Goal: Navigation & Orientation: Find specific page/section

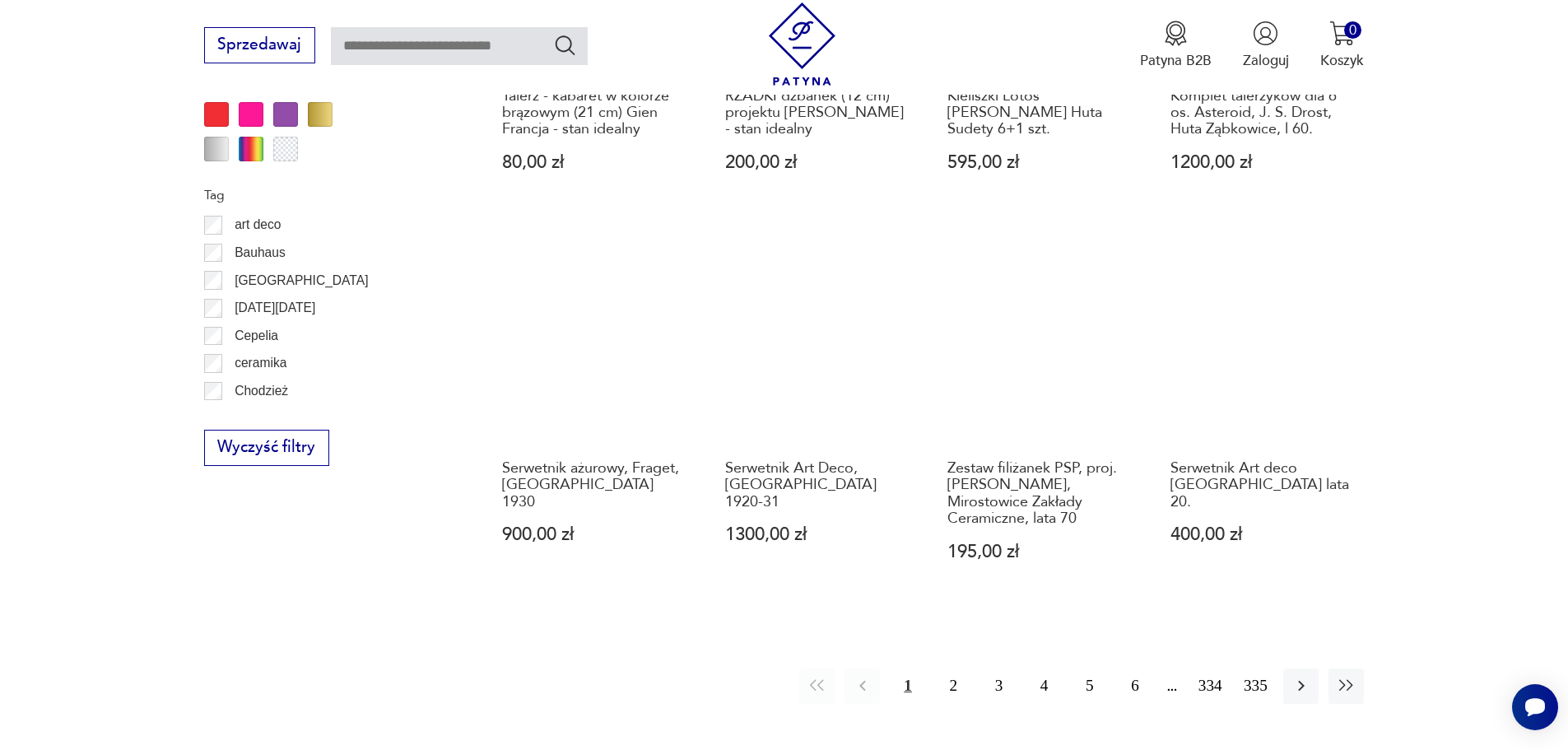
scroll to position [2112, 0]
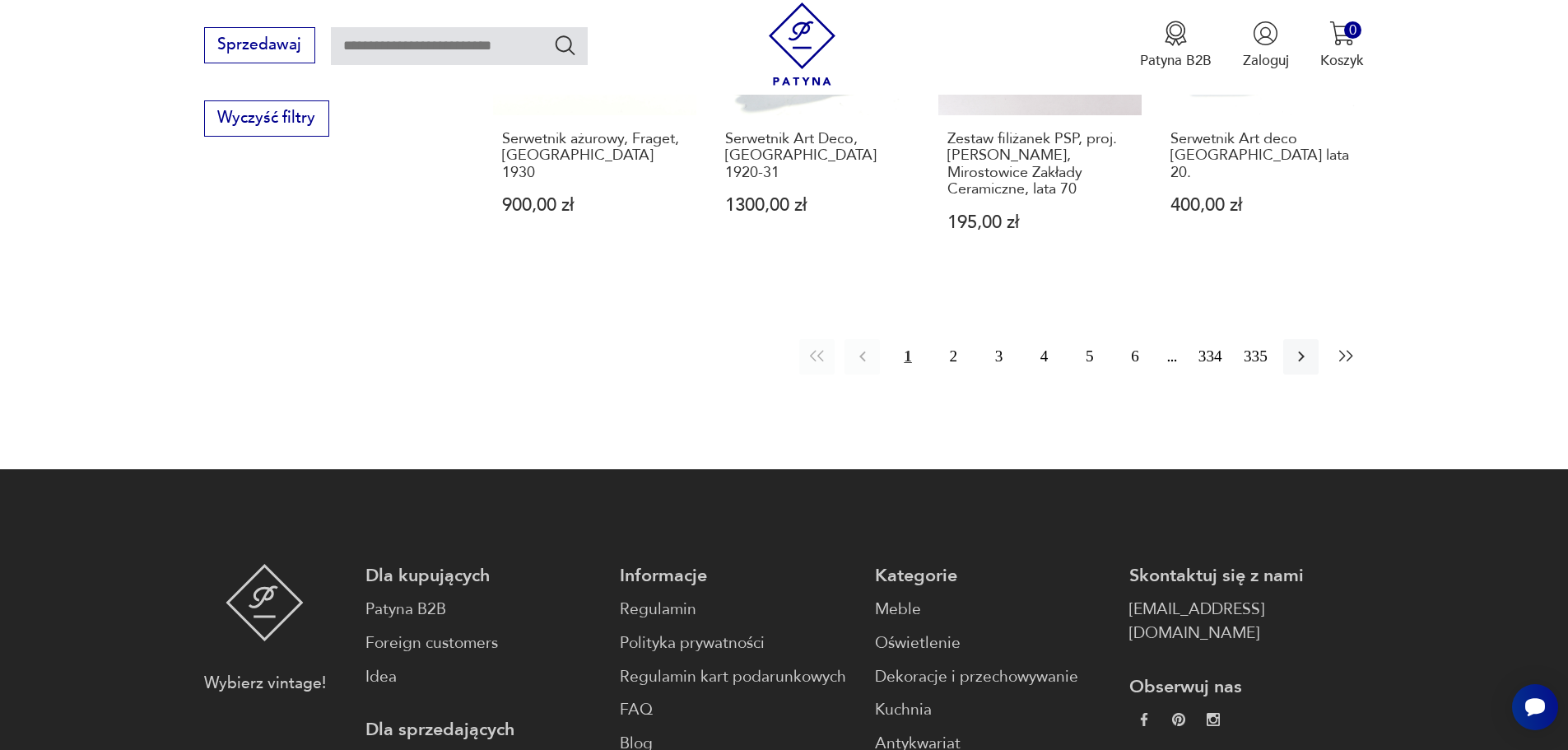
click at [1349, 346] on icon "button" at bounding box center [1347, 356] width 20 height 20
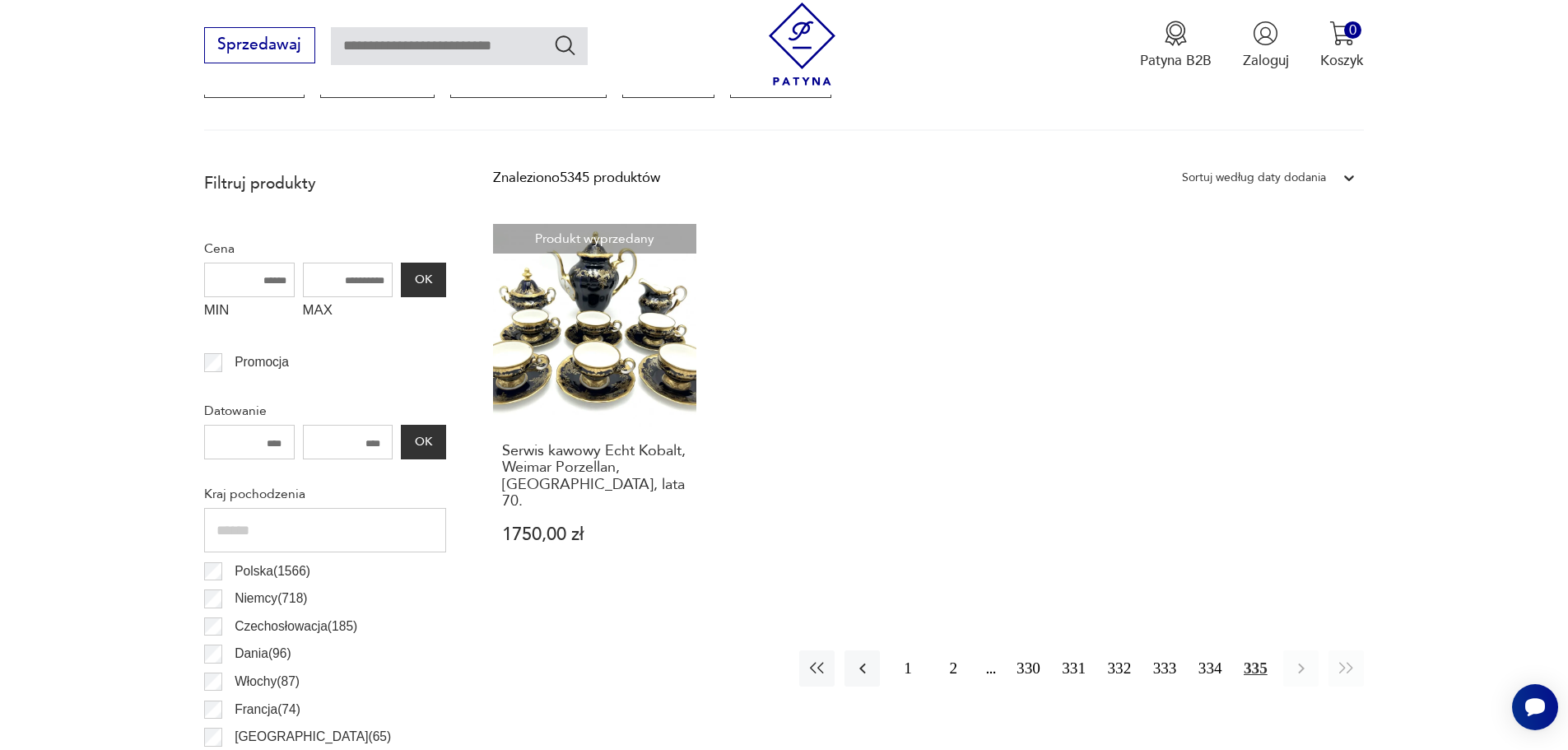
scroll to position [631, 0]
click at [860, 661] on icon "button" at bounding box center [863, 671] width 20 height 20
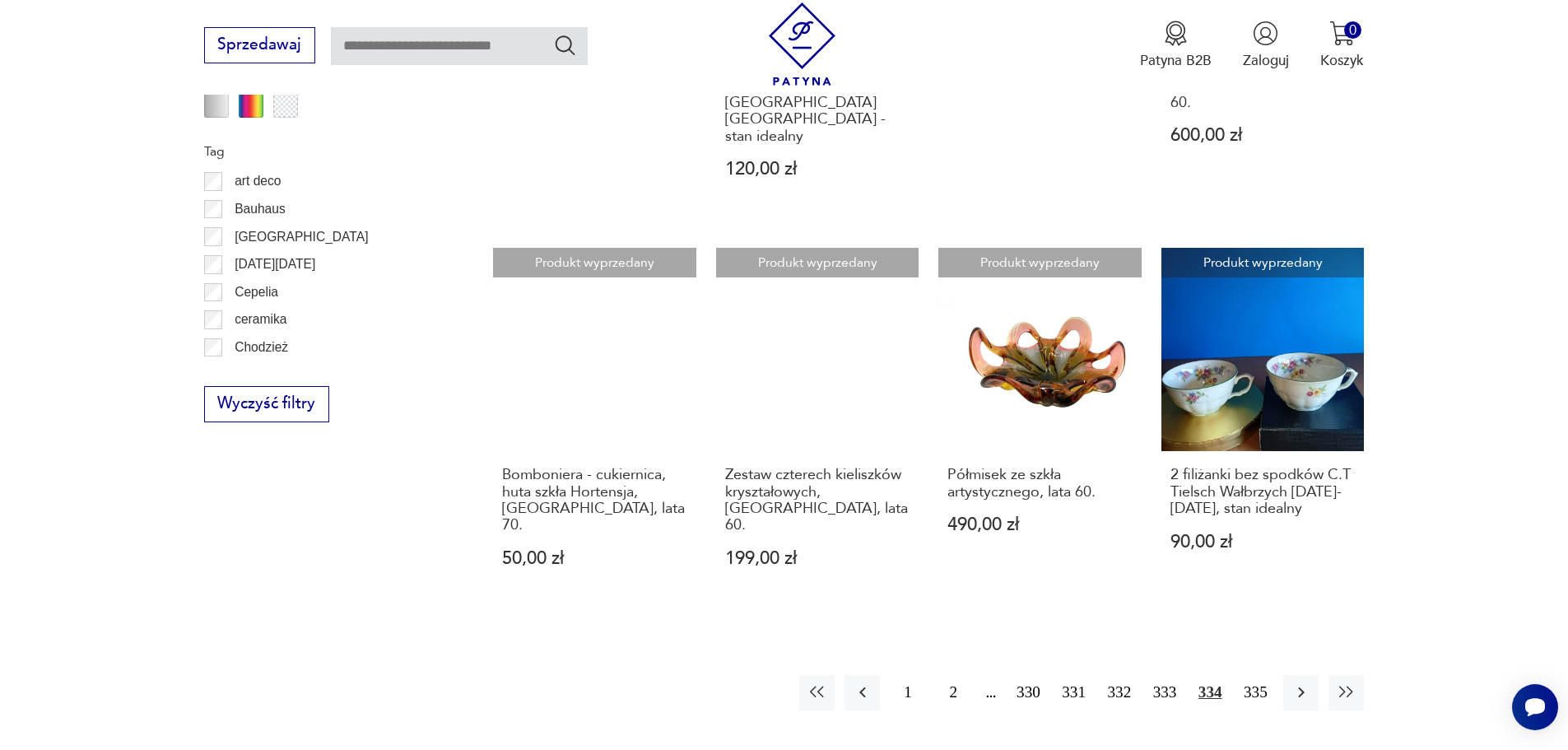
scroll to position [1866, 0]
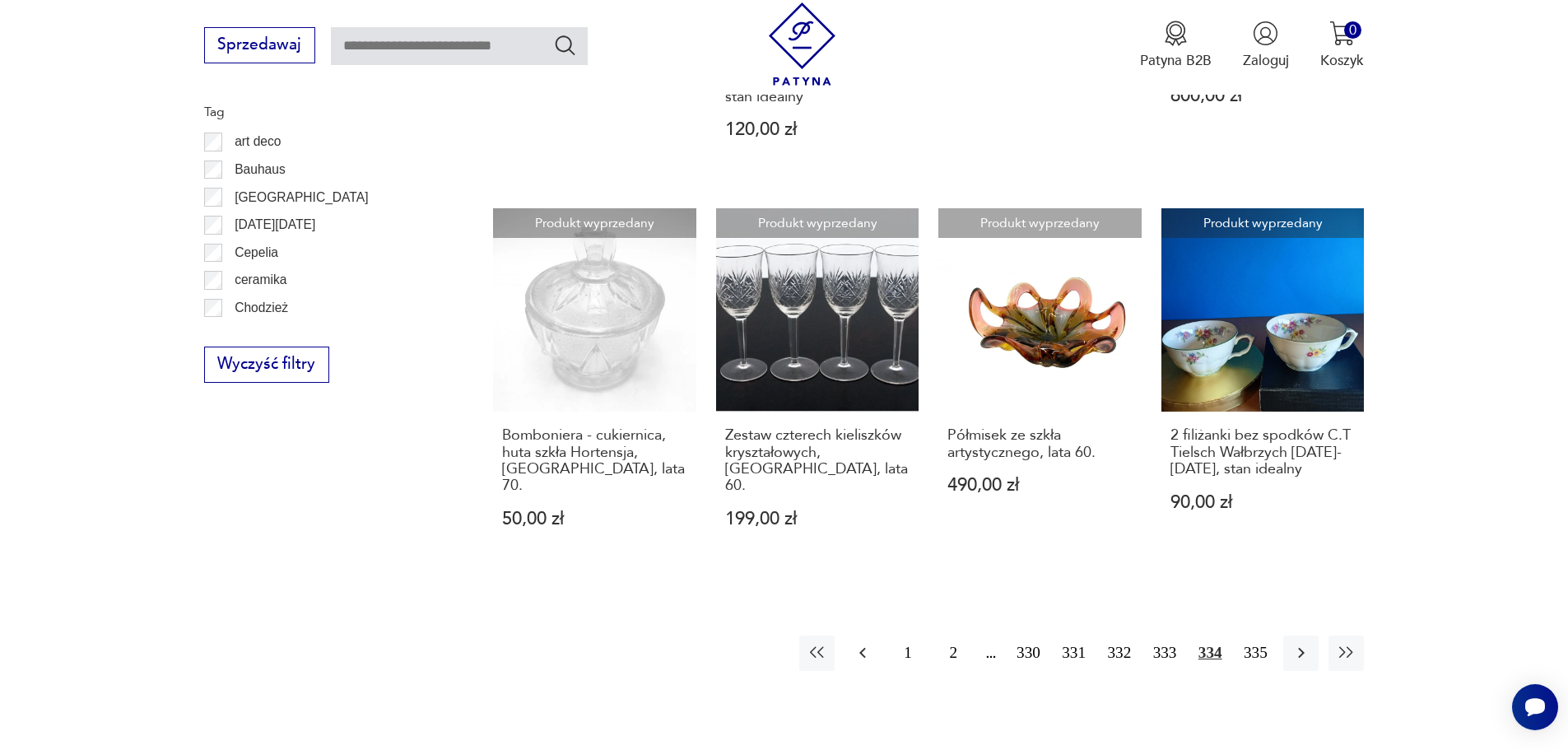
click at [864, 643] on icon "button" at bounding box center [863, 653] width 20 height 20
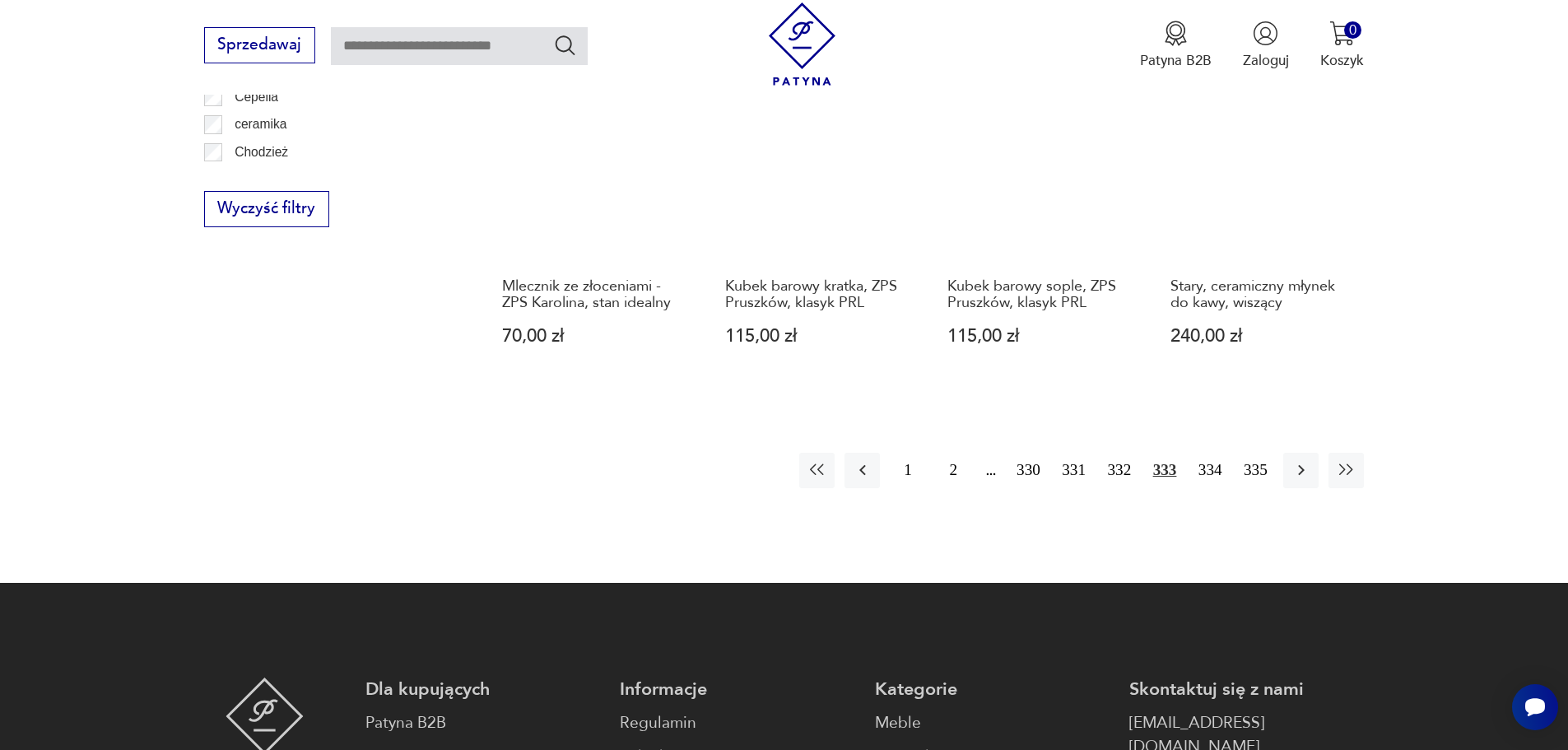
scroll to position [2031, 0]
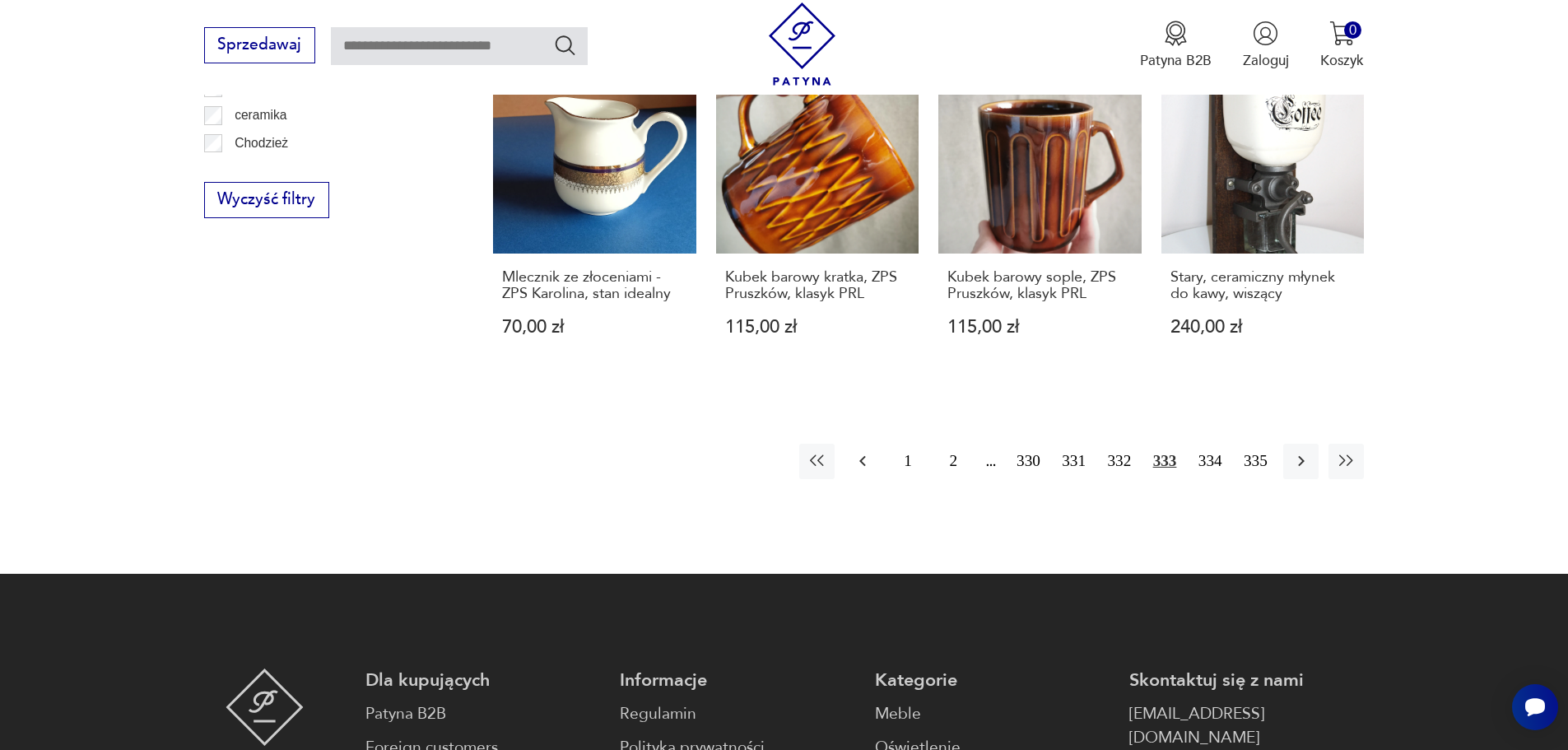
click at [860, 456] on icon "button" at bounding box center [863, 461] width 7 height 11
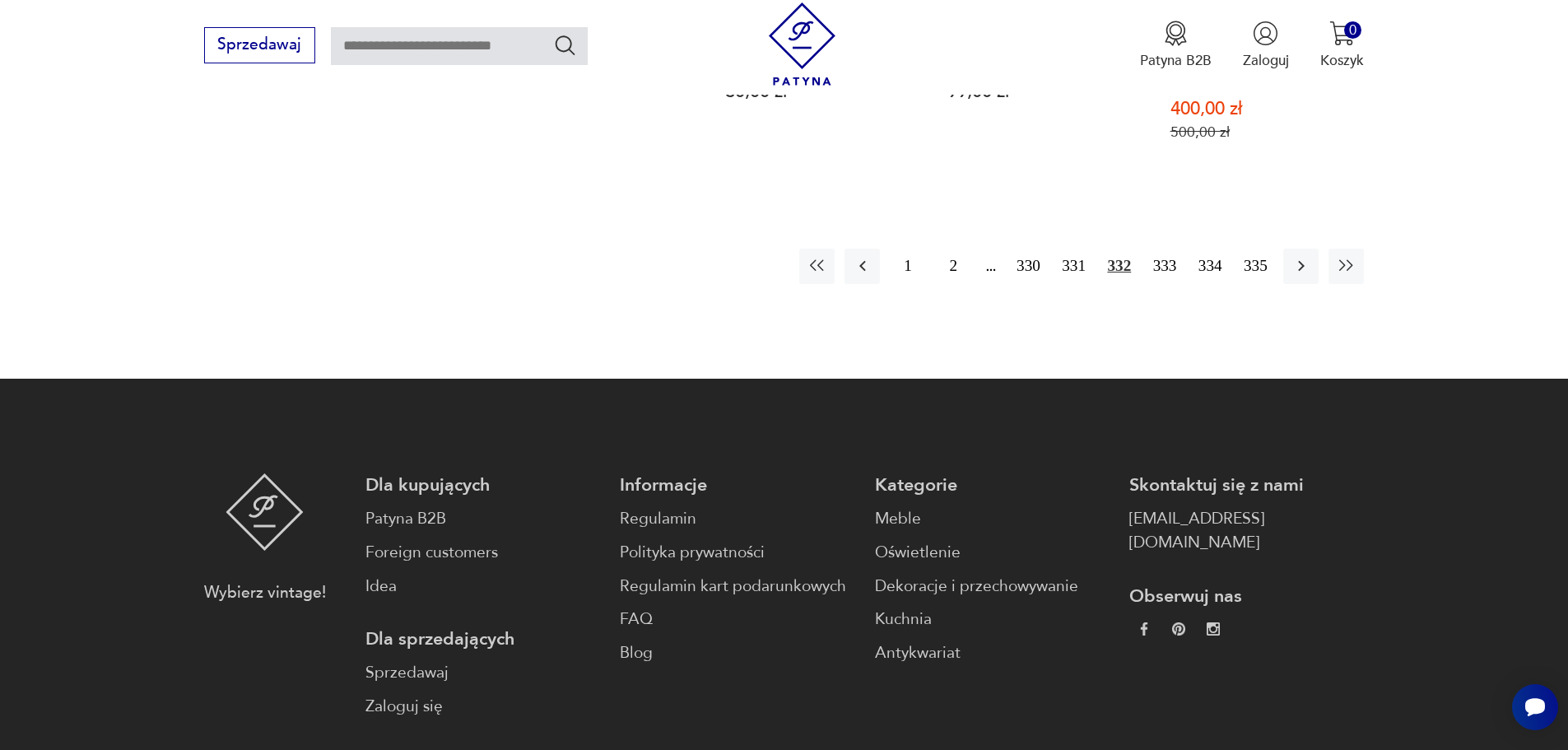
scroll to position [2278, 0]
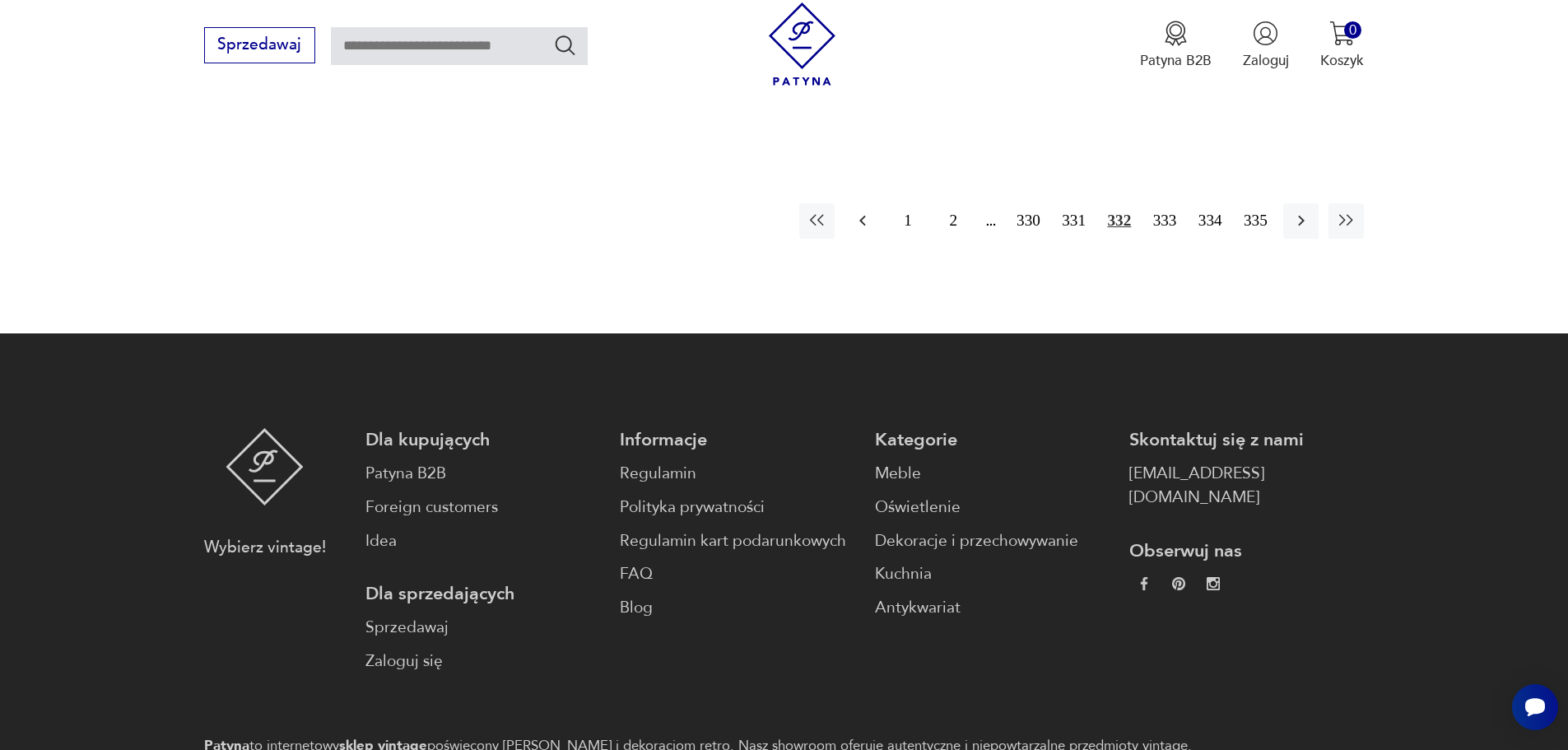
click at [863, 225] on icon "button" at bounding box center [863, 220] width 20 height 20
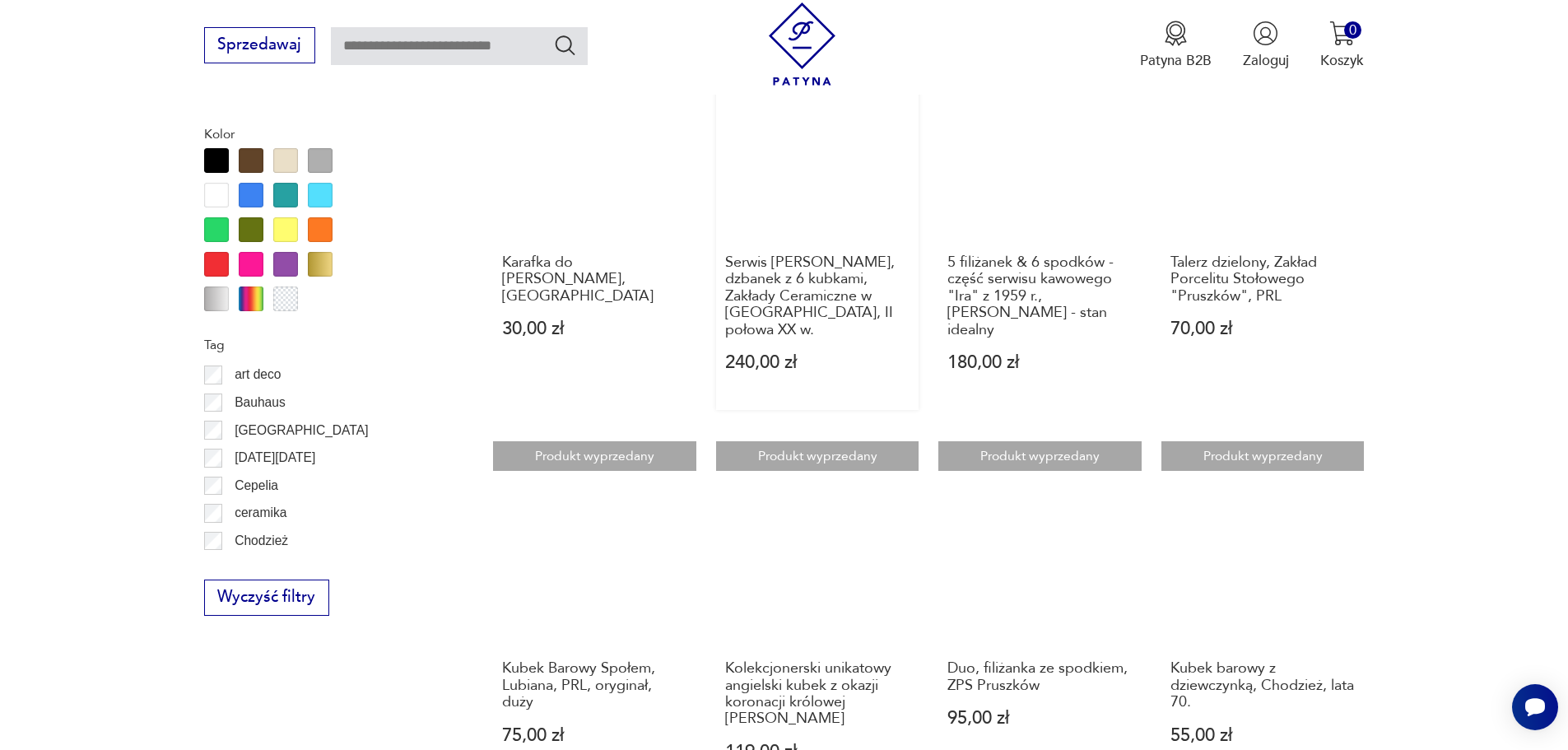
scroll to position [1784, 0]
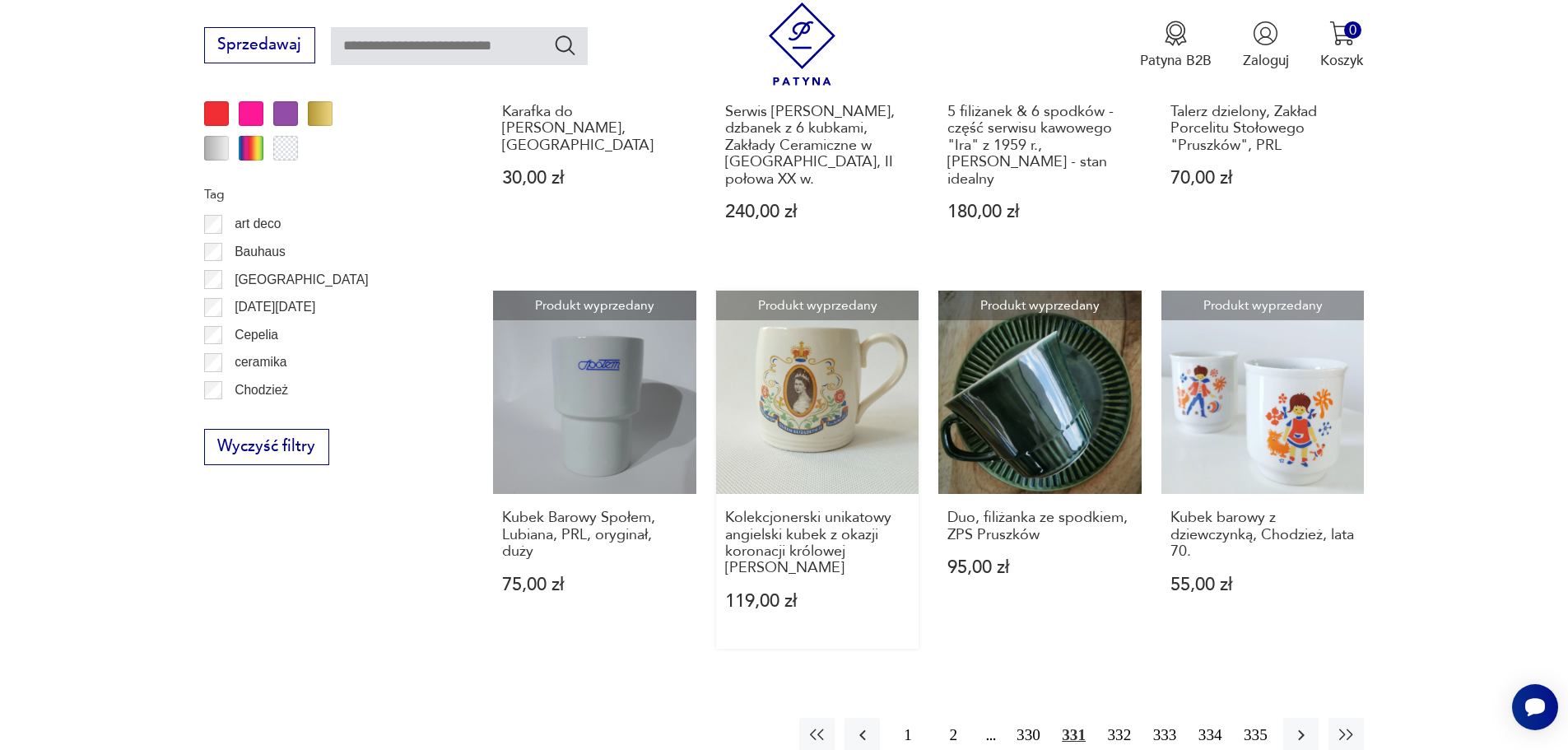
click at [821, 353] on link "Produkt wyprzedany Kolekcjonerski unikatowy angielski kubek z okazji koronacji …" at bounding box center [817, 469] width 203 height 357
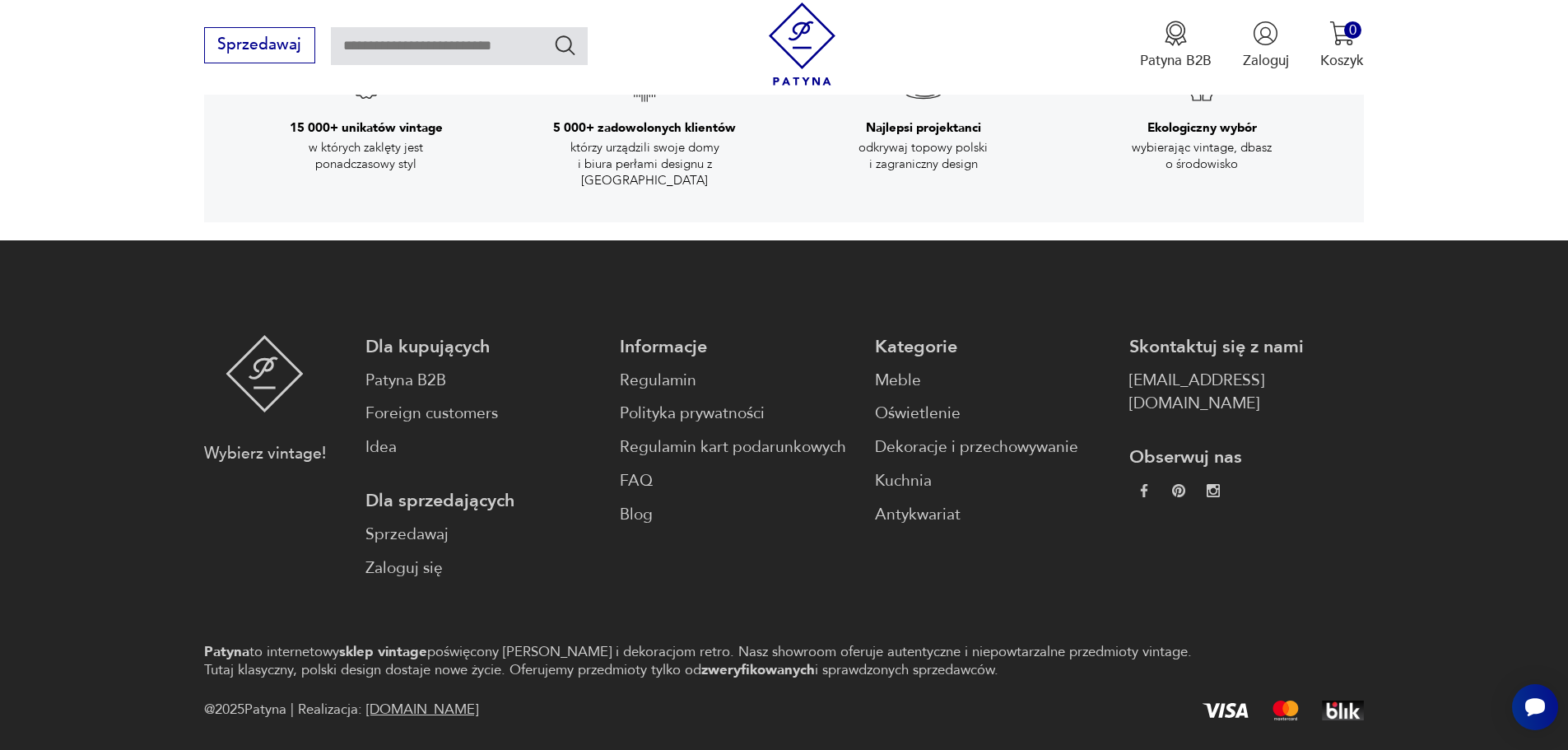
scroll to position [3011, 0]
